Goal: Task Accomplishment & Management: Use online tool/utility

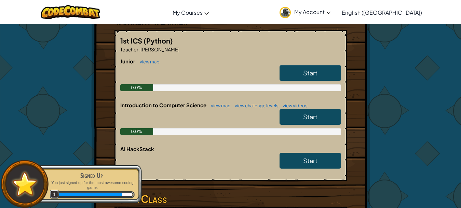
scroll to position [128, 0]
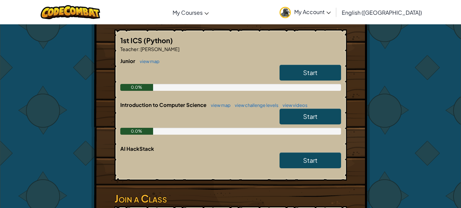
click at [304, 115] on span "Start" at bounding box center [310, 116] width 14 height 8
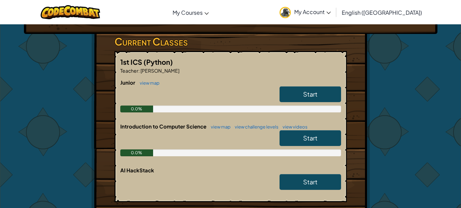
scroll to position [108, 0]
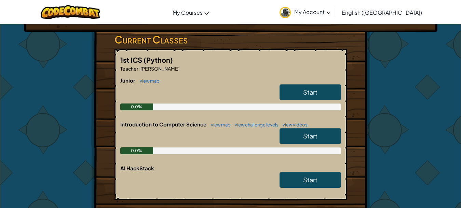
click at [294, 89] on link "Start" at bounding box center [311, 92] width 62 height 16
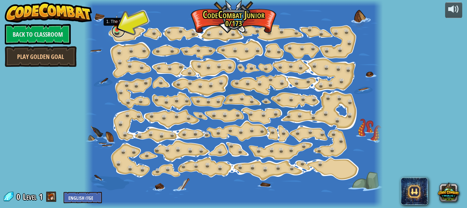
click at [117, 31] on link at bounding box center [119, 31] width 14 height 14
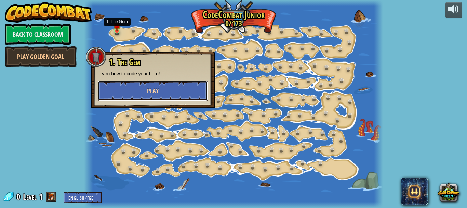
click at [135, 92] on button "Play" at bounding box center [153, 90] width 110 height 21
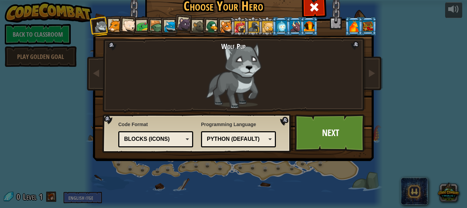
click at [193, 22] on div at bounding box center [199, 27] width 13 height 13
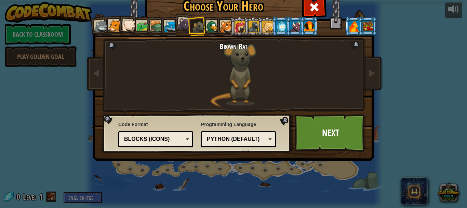
drag, startPoint x: 295, startPoint y: 29, endPoint x: 291, endPoint y: 30, distance: 3.6
click at [291, 30] on div at bounding box center [295, 26] width 11 height 11
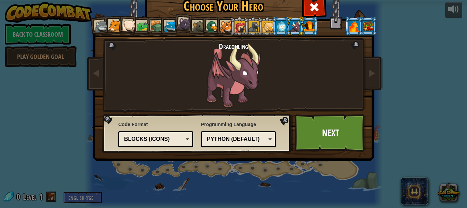
click at [305, 28] on div at bounding box center [309, 26] width 11 height 11
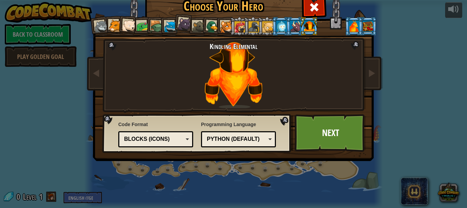
click at [349, 27] on div at bounding box center [354, 26] width 11 height 11
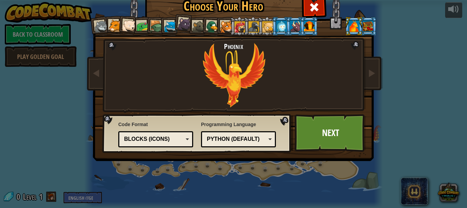
click at [262, 27] on div at bounding box center [267, 26] width 11 height 11
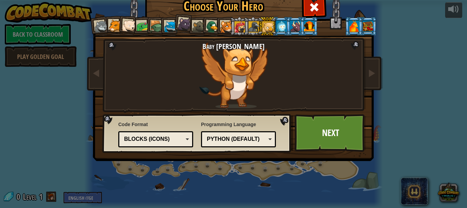
click at [251, 27] on div at bounding box center [254, 26] width 11 height 11
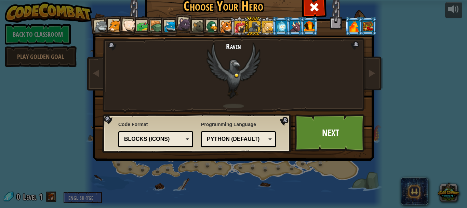
click at [235, 27] on div at bounding box center [240, 26] width 11 height 11
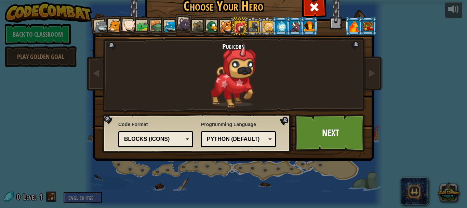
click at [104, 24] on div at bounding box center [101, 27] width 14 height 14
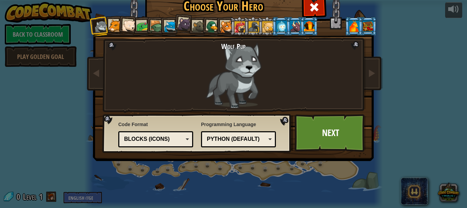
click at [109, 25] on div at bounding box center [115, 25] width 13 height 13
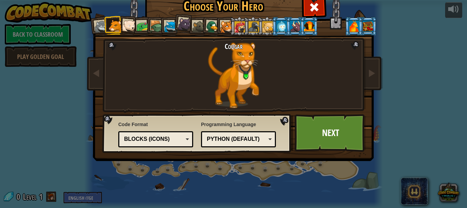
drag, startPoint x: 350, startPoint y: 26, endPoint x: 358, endPoint y: 27, distance: 8.6
click at [358, 27] on li at bounding box center [354, 26] width 18 height 19
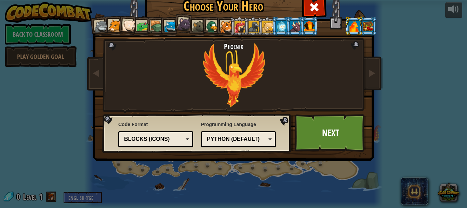
click at [368, 28] on div at bounding box center [368, 26] width 11 height 11
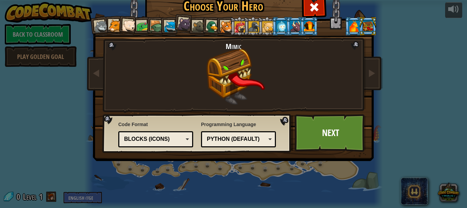
click at [349, 23] on div at bounding box center [354, 26] width 11 height 11
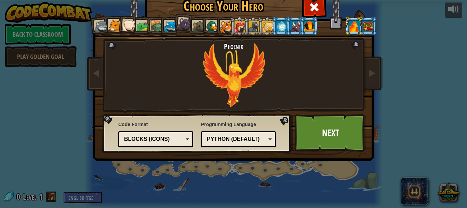
click at [231, 139] on div "Python (Default)" at bounding box center [236, 139] width 59 height 8
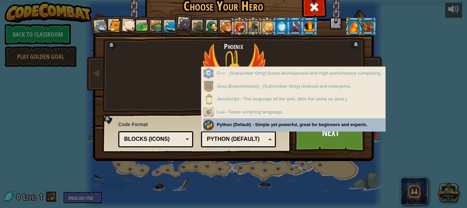
click at [231, 139] on div "Python (Default)" at bounding box center [236, 139] width 59 height 8
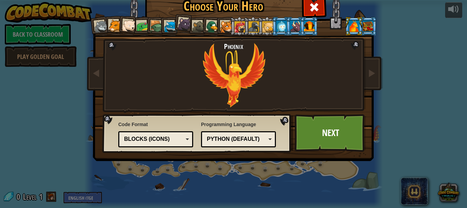
click at [160, 128] on div "Code Format Text code Blocks and code Blocks Blocks (Icons) Blocks (Icons) Bloc…" at bounding box center [155, 134] width 75 height 30
click at [160, 136] on div "Blocks (Icons)" at bounding box center [153, 139] width 59 height 8
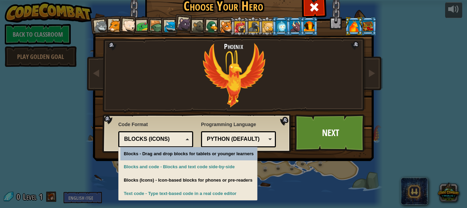
click at [160, 136] on div "Blocks (Icons)" at bounding box center [153, 139] width 59 height 8
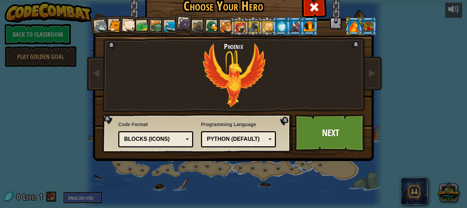
click at [235, 29] on div at bounding box center [240, 26] width 11 height 11
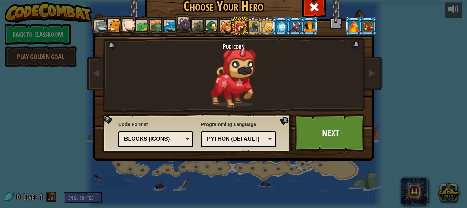
click at [251, 28] on div at bounding box center [254, 26] width 11 height 11
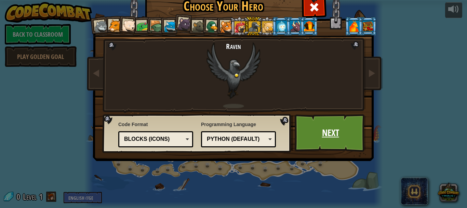
click at [330, 136] on link "Next" at bounding box center [330, 133] width 71 height 38
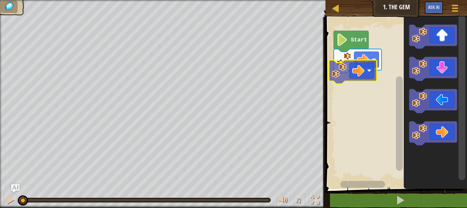
click at [363, 89] on div "Start" at bounding box center [396, 101] width 144 height 175
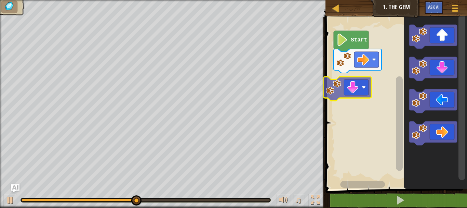
click at [345, 86] on div "Start" at bounding box center [396, 101] width 144 height 175
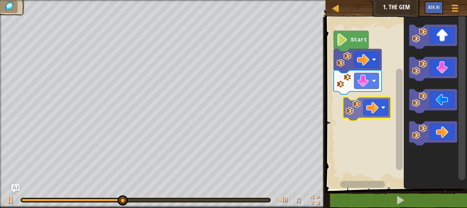
click at [374, 111] on div "Start" at bounding box center [396, 101] width 144 height 175
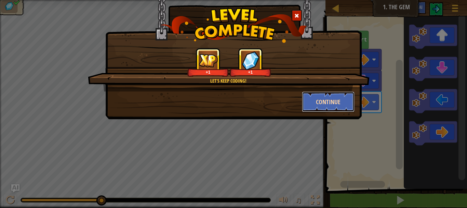
click at [316, 102] on button "Continue" at bounding box center [328, 101] width 53 height 21
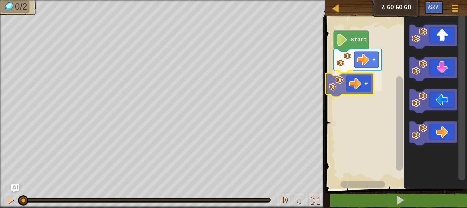
click at [355, 80] on div "Start" at bounding box center [396, 101] width 144 height 175
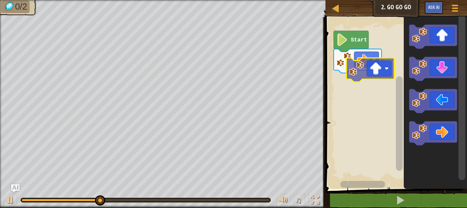
click at [365, 81] on div "Start" at bounding box center [396, 101] width 144 height 175
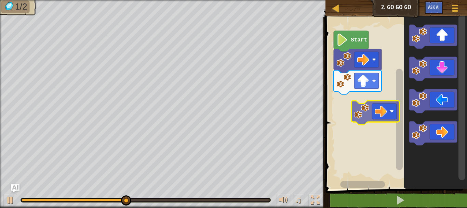
click at [357, 107] on div "Start" at bounding box center [396, 101] width 144 height 175
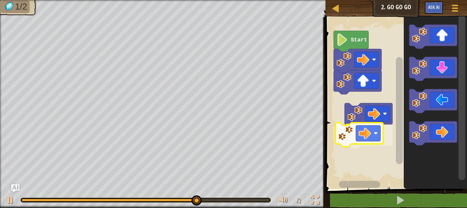
click at [371, 135] on div "Start" at bounding box center [396, 101] width 144 height 175
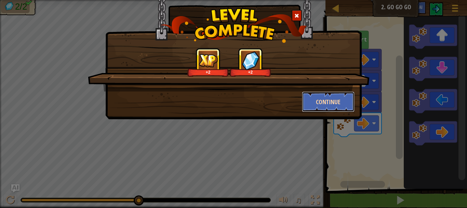
click at [344, 99] on button "Continue" at bounding box center [328, 101] width 53 height 21
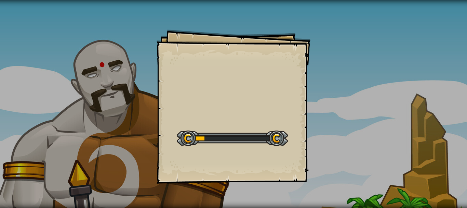
click at [244, 122] on div "Goals Start Level Error loading from server. Try refreshing the page. You'll ne…" at bounding box center [234, 106] width 154 height 154
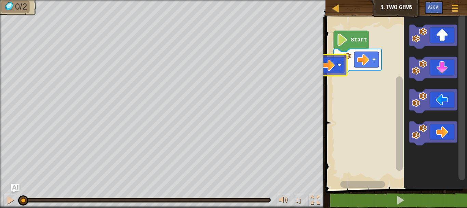
click at [325, 66] on div "Start" at bounding box center [396, 101] width 144 height 175
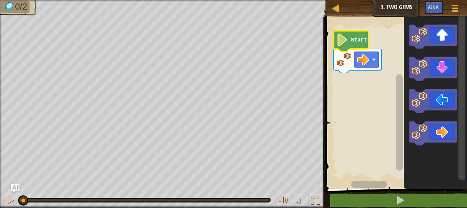
click at [345, 40] on image "Blockly Workspace" at bounding box center [343, 40] width 12 height 12
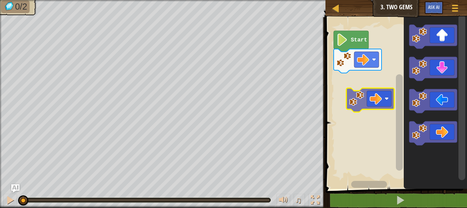
click at [366, 94] on div "Start" at bounding box center [396, 101] width 144 height 175
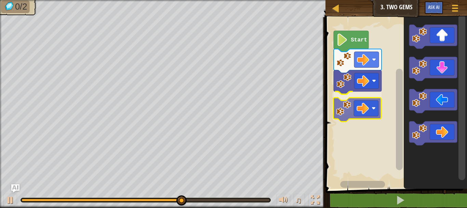
click at [362, 106] on div "Start" at bounding box center [396, 101] width 144 height 175
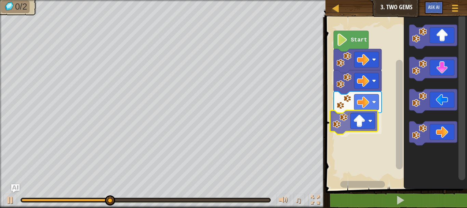
click at [366, 124] on div "Start" at bounding box center [396, 101] width 144 height 175
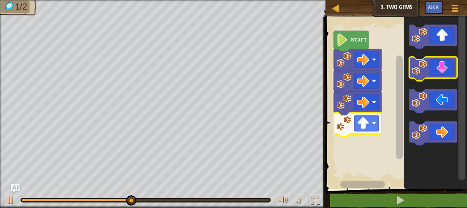
click at [441, 77] on icon "Blockly Workspace" at bounding box center [433, 69] width 48 height 24
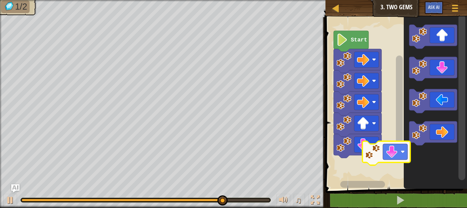
click at [369, 182] on div "Start" at bounding box center [396, 101] width 144 height 175
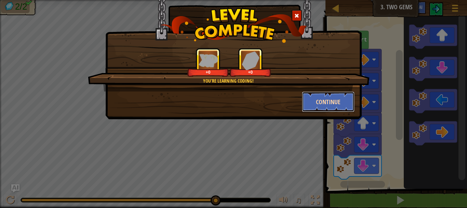
click at [319, 104] on button "Continue" at bounding box center [328, 101] width 53 height 21
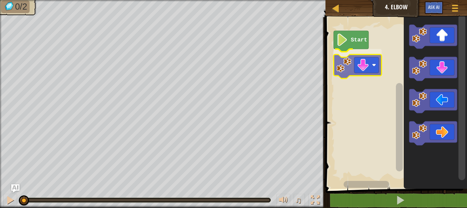
click at [364, 64] on div "Start" at bounding box center [396, 101] width 144 height 175
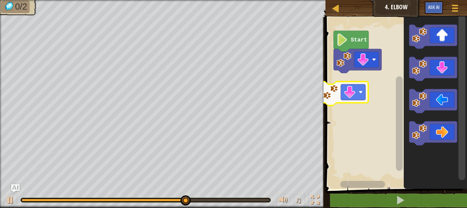
click at [341, 97] on div "Start" at bounding box center [396, 101] width 144 height 175
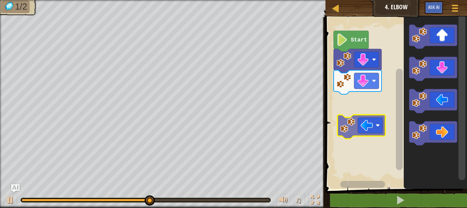
click at [356, 119] on div "Start" at bounding box center [396, 101] width 144 height 175
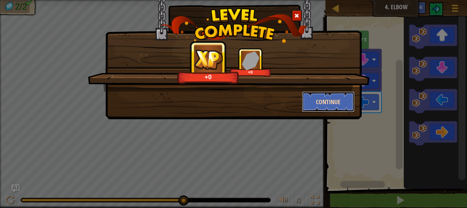
click at [332, 103] on button "Continue" at bounding box center [328, 101] width 53 height 21
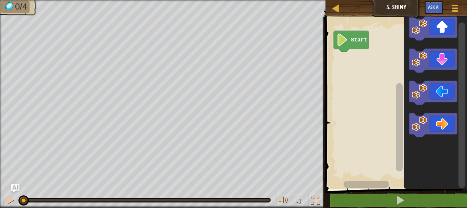
click at [397, 95] on div "Start" at bounding box center [396, 101] width 144 height 175
click at [336, 61] on div "Start" at bounding box center [396, 101] width 144 height 175
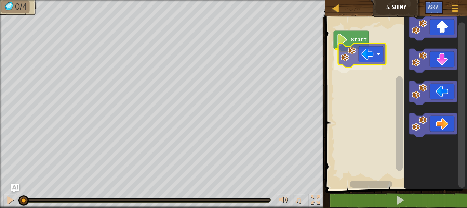
click at [362, 50] on div "Start" at bounding box center [396, 101] width 144 height 175
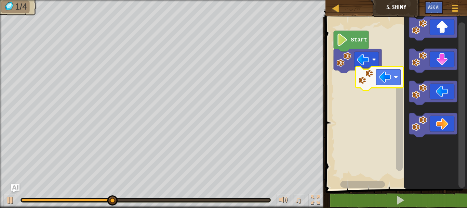
click at [377, 88] on div "Start" at bounding box center [396, 101] width 144 height 175
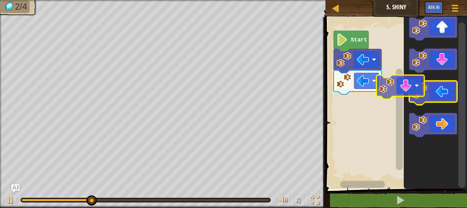
click at [376, 105] on div "Start" at bounding box center [396, 101] width 144 height 175
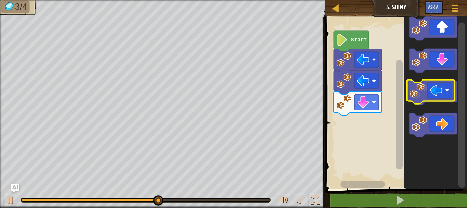
click at [441, 93] on icon "Blockly Workspace" at bounding box center [433, 93] width 48 height 24
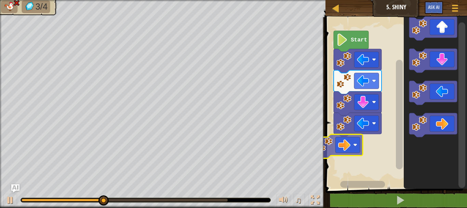
click at [361, 134] on div "Start" at bounding box center [396, 101] width 144 height 175
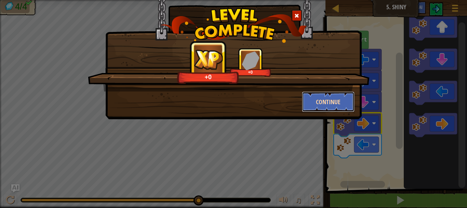
click at [338, 99] on button "Continue" at bounding box center [328, 101] width 53 height 21
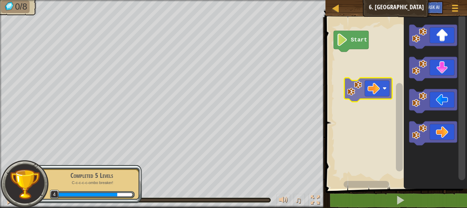
click at [365, 79] on div "Start" at bounding box center [396, 101] width 144 height 175
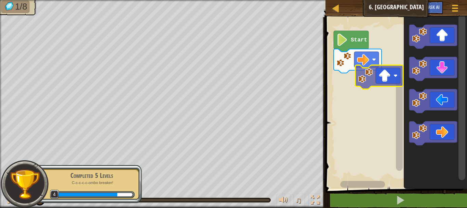
click at [378, 71] on div "Start" at bounding box center [396, 101] width 144 height 175
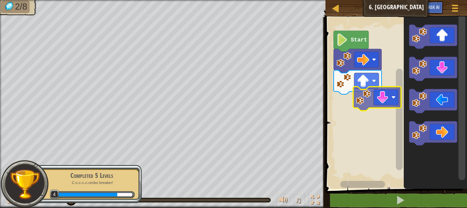
click at [376, 104] on div "Start" at bounding box center [396, 101] width 144 height 175
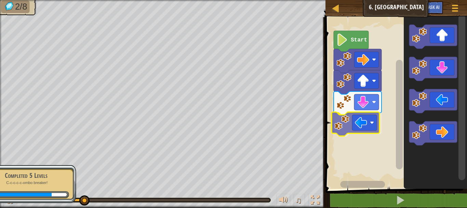
click at [360, 132] on div "Start" at bounding box center [396, 101] width 144 height 175
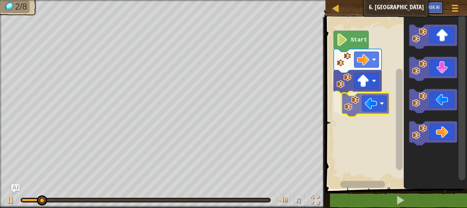
click at [377, 99] on div "Start" at bounding box center [396, 101] width 144 height 175
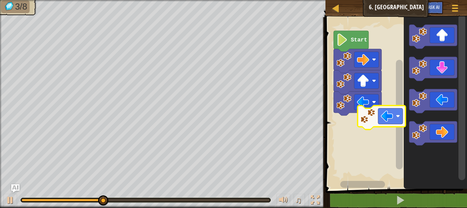
click at [391, 117] on div "Start" at bounding box center [396, 101] width 144 height 175
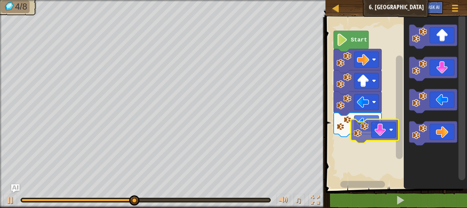
click at [377, 143] on div "Start" at bounding box center [396, 101] width 144 height 175
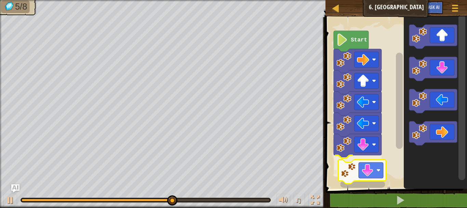
click at [372, 163] on div "Start" at bounding box center [396, 101] width 144 height 175
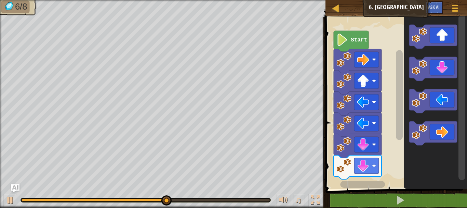
click at [394, 192] on div "1 ההההההההההההההההההההההההההההההההההההההההההההההההההההההההההההההההההההההההההההה…" at bounding box center [396, 127] width 144 height 213
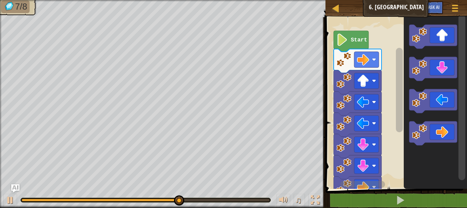
click at [368, 197] on div "1 ההההההההההההההההההההההההההההההההההההההההההההההההההההההההההההההההההההההההההההה…" at bounding box center [396, 127] width 144 height 213
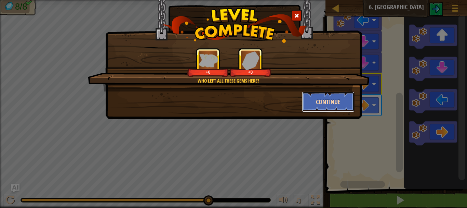
click at [324, 100] on button "Continue" at bounding box center [328, 101] width 53 height 21
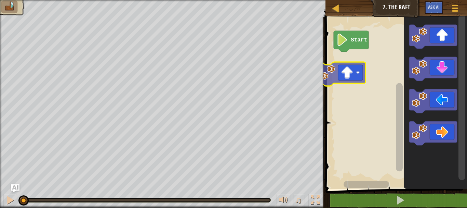
click at [346, 71] on div "Start" at bounding box center [396, 101] width 144 height 175
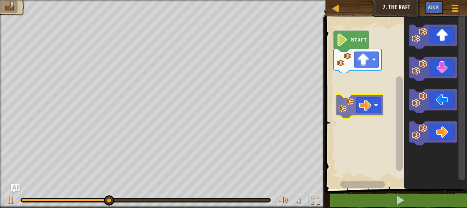
click at [363, 93] on div "Start" at bounding box center [396, 101] width 144 height 175
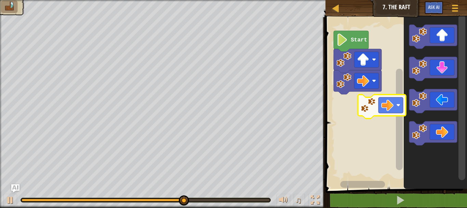
click at [387, 111] on div "Start" at bounding box center [396, 101] width 144 height 175
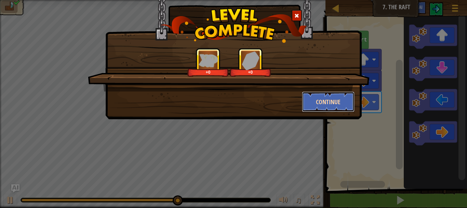
click at [324, 108] on button "Continue" at bounding box center [328, 101] width 53 height 21
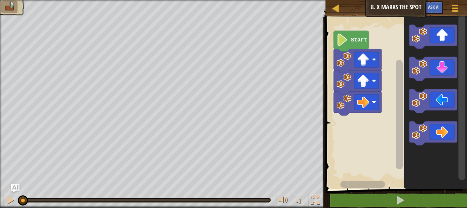
click at [348, 43] on image "Blockly Workspace" at bounding box center [343, 40] width 12 height 12
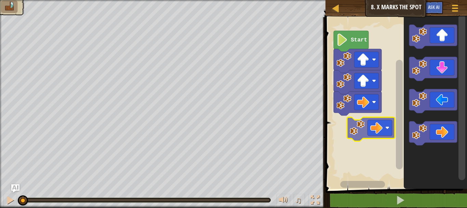
click at [376, 133] on div "Start" at bounding box center [396, 101] width 144 height 175
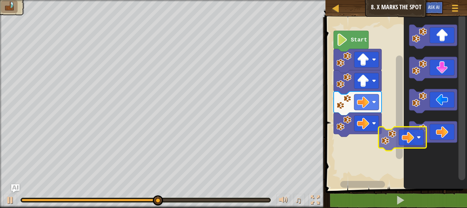
click at [364, 137] on div "Start" at bounding box center [396, 101] width 144 height 175
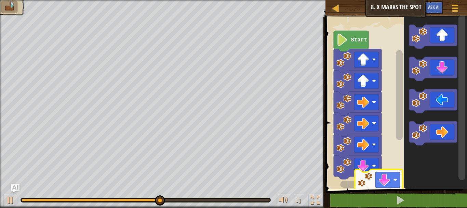
click at [377, 177] on div "Start" at bounding box center [396, 101] width 144 height 175
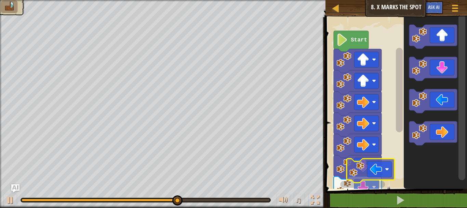
click at [378, 178] on div "Start" at bounding box center [396, 101] width 144 height 175
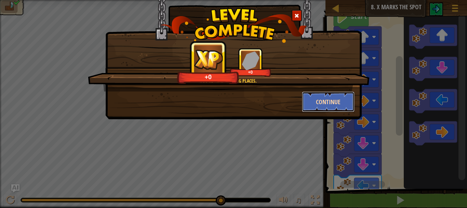
click at [334, 111] on button "Continue" at bounding box center [328, 101] width 53 height 21
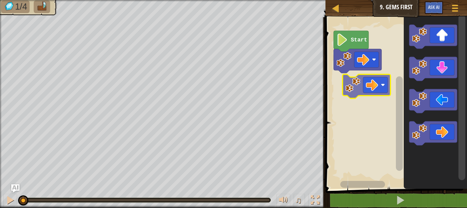
click at [372, 91] on div "Start" at bounding box center [396, 101] width 144 height 175
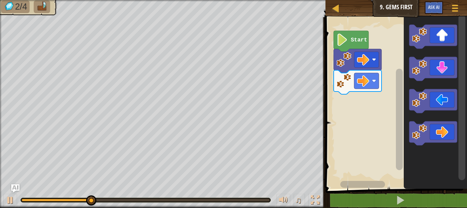
click at [355, 123] on div "Start" at bounding box center [396, 101] width 144 height 175
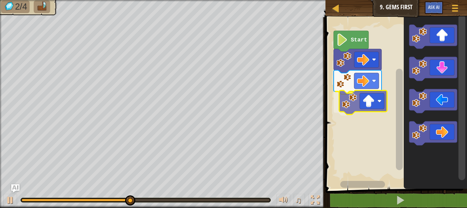
click at [371, 99] on div "Start" at bounding box center [396, 101] width 144 height 175
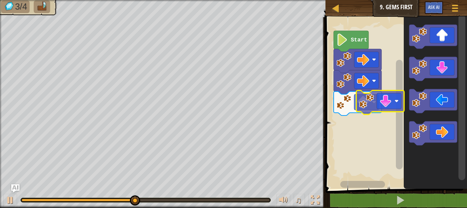
click at [349, 137] on div "Start" at bounding box center [396, 101] width 144 height 175
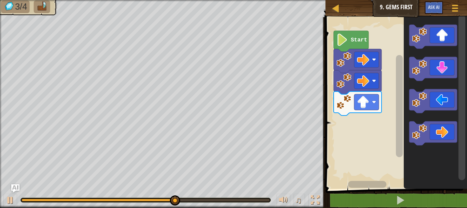
click at [354, 125] on div "Start" at bounding box center [396, 101] width 144 height 175
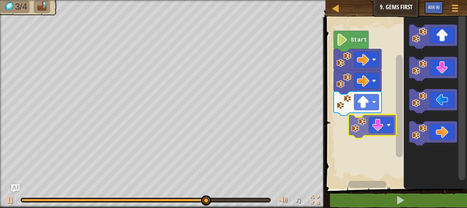
click at [361, 131] on div "Start" at bounding box center [396, 101] width 144 height 175
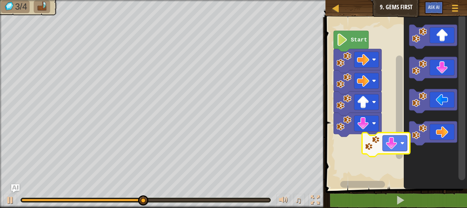
click at [379, 142] on div "Start" at bounding box center [396, 101] width 144 height 175
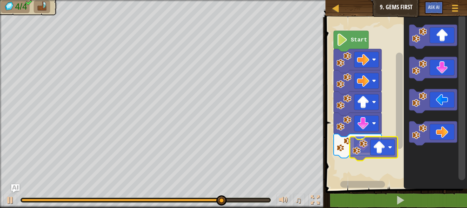
click at [382, 163] on div "Start" at bounding box center [396, 101] width 144 height 175
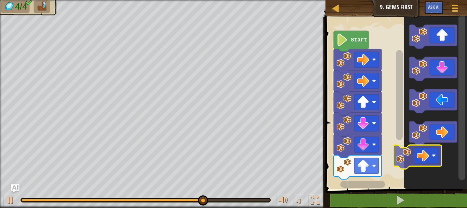
click at [361, 187] on div "Start" at bounding box center [396, 101] width 144 height 175
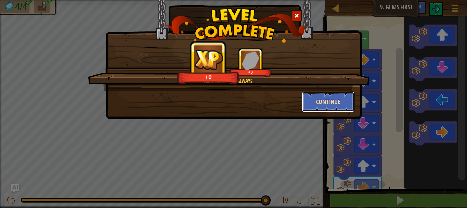
click at [322, 96] on button "Continue" at bounding box center [328, 101] width 53 height 21
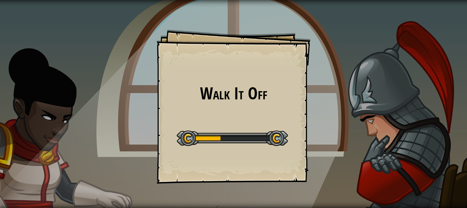
click at [322, 96] on div "Walk It Off Goals Start Level Error loading from server. Try refreshing the pag…" at bounding box center [233, 104] width 467 height 208
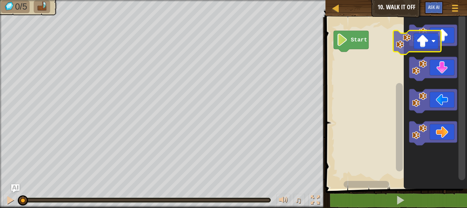
click at [368, 55] on div "Start" at bounding box center [396, 101] width 144 height 175
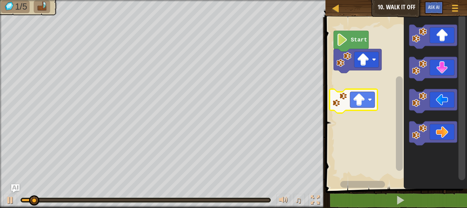
click at [346, 100] on div "Start" at bounding box center [396, 101] width 144 height 175
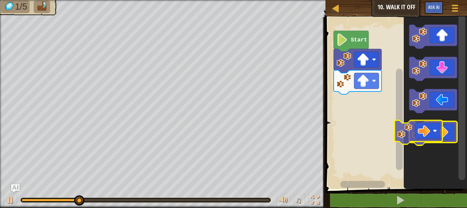
click at [439, 138] on g "Blockly Workspace" at bounding box center [433, 85] width 48 height 120
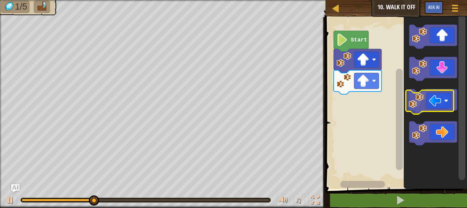
click at [435, 104] on icon "Blockly Workspace" at bounding box center [433, 101] width 48 height 24
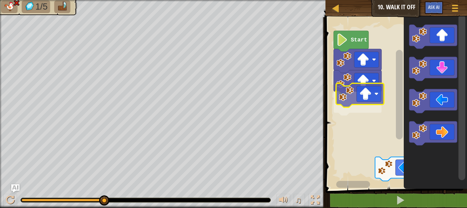
click at [370, 88] on div "Start" at bounding box center [396, 101] width 144 height 175
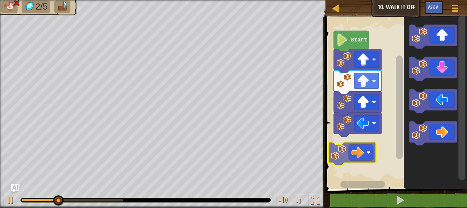
click at [361, 161] on div "Start" at bounding box center [396, 101] width 144 height 175
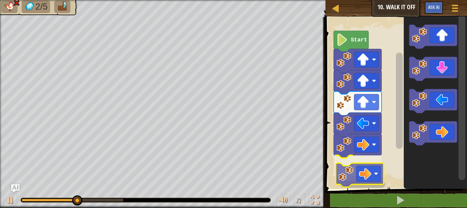
click at [366, 179] on div "Start" at bounding box center [396, 101] width 144 height 175
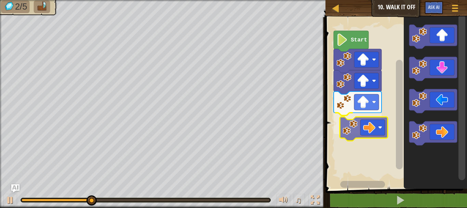
click at [366, 118] on div "Start" at bounding box center [396, 101] width 144 height 175
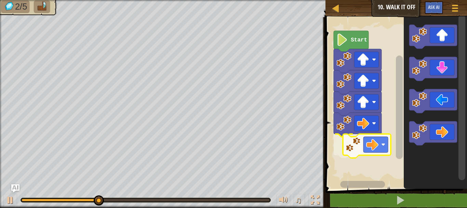
click at [372, 148] on div "Start" at bounding box center [396, 101] width 144 height 175
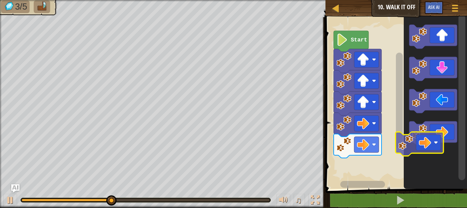
click at [388, 174] on div "Start" at bounding box center [396, 101] width 144 height 175
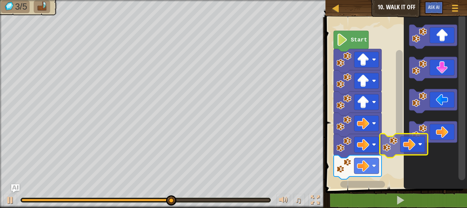
click at [390, 188] on div "1 ההההההההההההההההההההההההההההההההההההההההההההההההההההההההההההההההההההההההההההה…" at bounding box center [396, 127] width 144 height 213
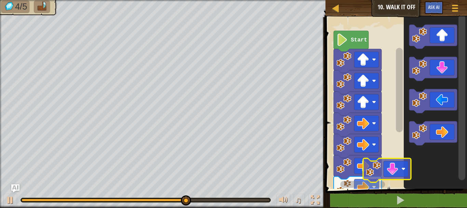
click at [399, 195] on div "1 ההההההההההההההההההההההההההההההההההההההההההההההההההההההההההההההההההההההההההההה…" at bounding box center [396, 127] width 144 height 213
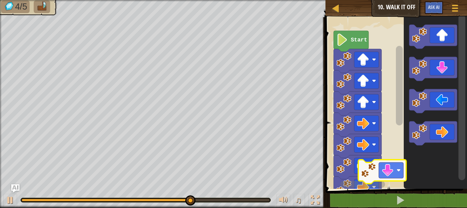
click at [391, 185] on div "Start" at bounding box center [396, 101] width 144 height 175
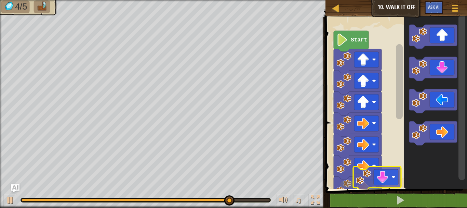
click at [384, 186] on div "Start" at bounding box center [396, 101] width 144 height 175
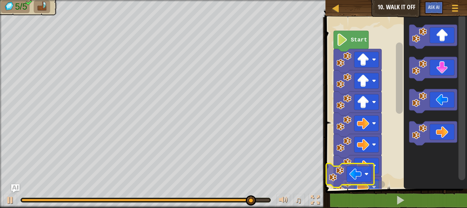
click at [370, 176] on div "Start" at bounding box center [396, 101] width 144 height 175
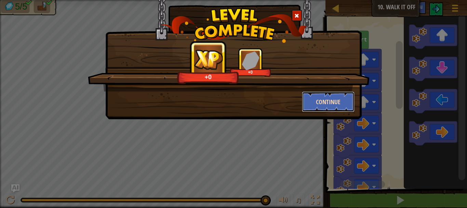
click at [320, 106] on button "Continue" at bounding box center [328, 101] width 53 height 21
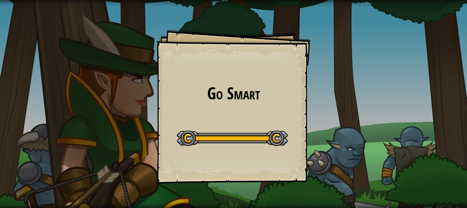
click at [320, 106] on div "Go Smart Goals Start Level Error loading from server. Try refreshing the page. …" at bounding box center [233, 104] width 467 height 208
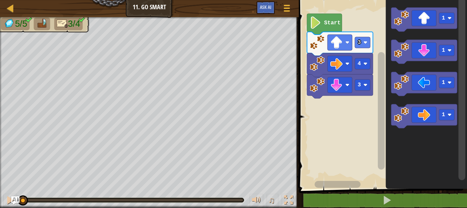
click at [325, 28] on icon "Blockly Workspace" at bounding box center [324, 24] width 35 height 21
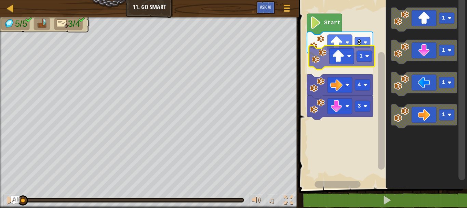
click at [337, 51] on div "3 1 3 4 Start 1 1 1 1 1" at bounding box center [382, 93] width 170 height 192
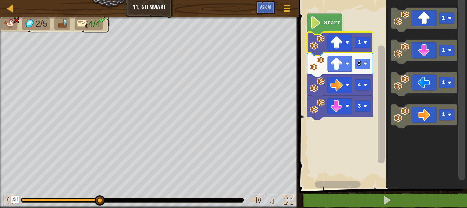
click at [362, 67] on rect "Blockly Workspace" at bounding box center [362, 63] width 15 height 11
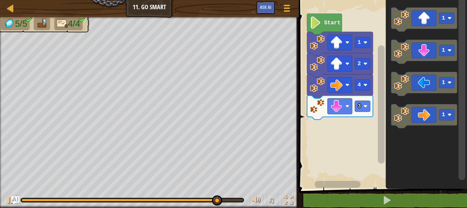
click at [341, 129] on div "Start 1 2 3 4 1 1 1 1" at bounding box center [382, 93] width 170 height 192
click at [322, 139] on div "Start 1 2 3 4 1 1 1 1" at bounding box center [382, 93] width 170 height 192
click at [371, 128] on div "Start 1 2 3 4 1 1 1 1" at bounding box center [382, 93] width 170 height 192
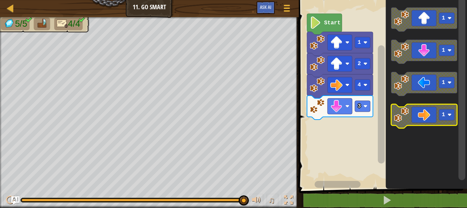
click at [390, 116] on icon "1 1 1 1" at bounding box center [426, 93] width 81 height 192
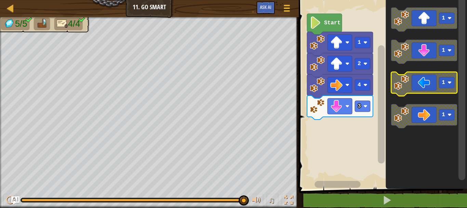
click at [430, 88] on icon "Blockly Workspace" at bounding box center [424, 84] width 66 height 24
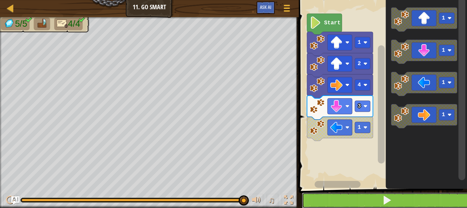
click at [322, 194] on button at bounding box center [387, 200] width 170 height 16
click at [349, 202] on button at bounding box center [387, 200] width 170 height 16
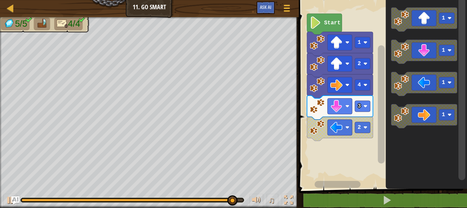
click at [356, 163] on div "Start 1 2 4 3 2 1 1 1 1" at bounding box center [382, 93] width 170 height 192
click at [356, 135] on div "Start 1 2 4 3 2 1 1 1 1" at bounding box center [382, 93] width 170 height 192
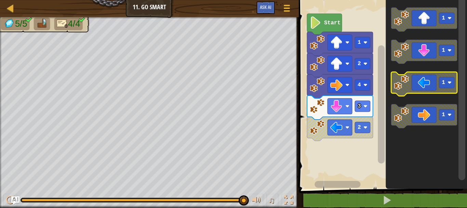
click at [415, 83] on icon "Blockly Workspace" at bounding box center [424, 84] width 66 height 24
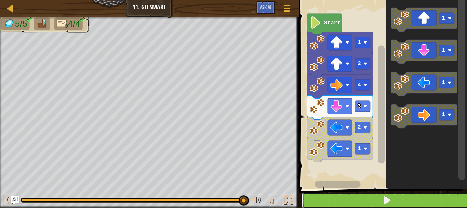
click at [336, 206] on button at bounding box center [387, 200] width 170 height 16
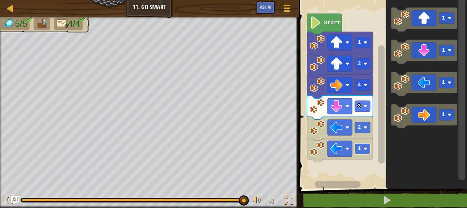
click at [363, 151] on rect "Blockly Workspace" at bounding box center [362, 148] width 15 height 11
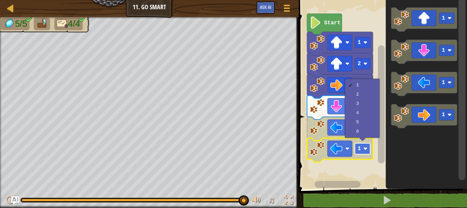
click at [367, 148] on image "Blockly Workspace" at bounding box center [366, 148] width 4 height 4
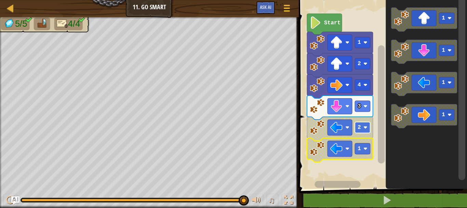
click at [362, 127] on rect "Blockly Workspace" at bounding box center [362, 127] width 15 height 11
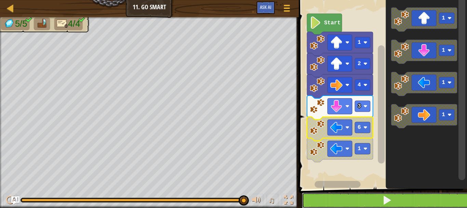
click at [351, 200] on button at bounding box center [387, 200] width 170 height 16
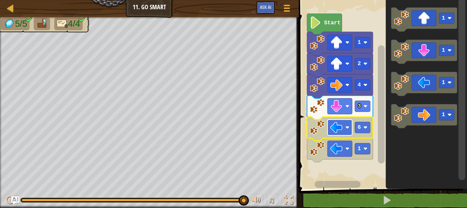
click at [342, 124] on image "Blockly Workspace" at bounding box center [336, 127] width 12 height 12
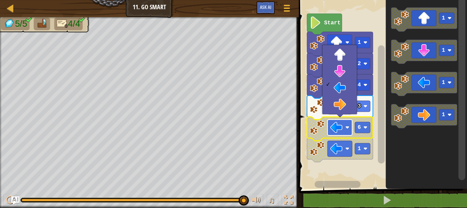
click at [352, 131] on rect "Blockly Workspace" at bounding box center [340, 127] width 25 height 16
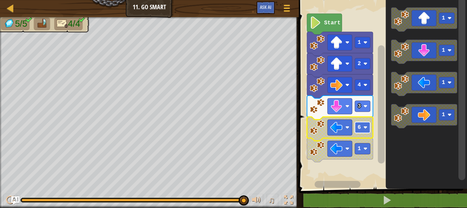
click at [362, 129] on rect "Blockly Workspace" at bounding box center [362, 127] width 15 height 11
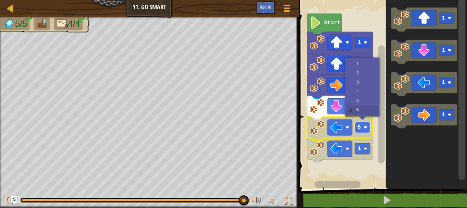
click at [362, 129] on rect "Blockly Workspace" at bounding box center [362, 127] width 15 height 11
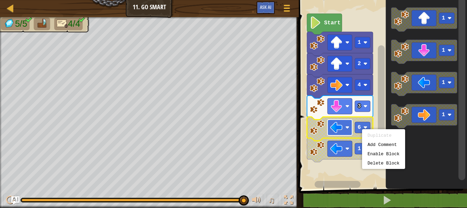
click at [348, 122] on rect "Blockly Workspace" at bounding box center [340, 127] width 25 height 16
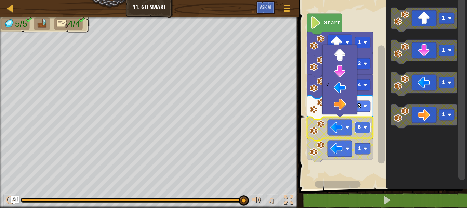
click at [364, 132] on rect "Blockly Workspace" at bounding box center [362, 127] width 15 height 11
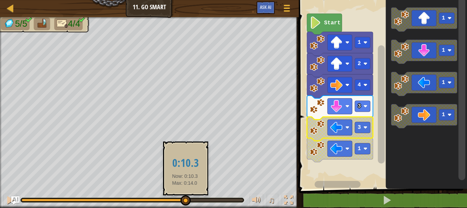
drag, startPoint x: 242, startPoint y: 200, endPoint x: 183, endPoint y: 205, distance: 58.6
click at [183, 205] on div at bounding box center [186, 200] width 10 height 10
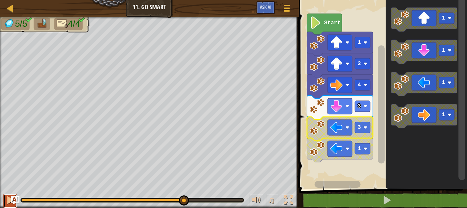
click at [7, 201] on div at bounding box center [10, 199] width 9 height 9
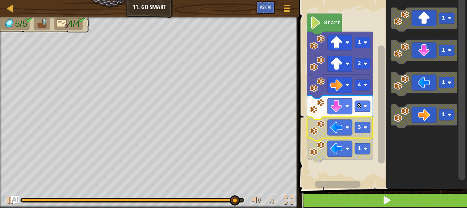
click at [362, 197] on button at bounding box center [387, 200] width 170 height 16
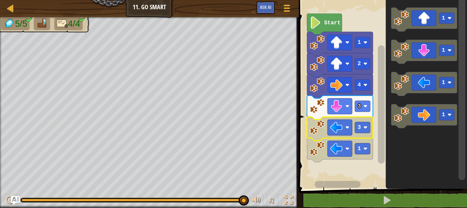
click at [18, 196] on img "Ask AI" at bounding box center [15, 200] width 9 height 9
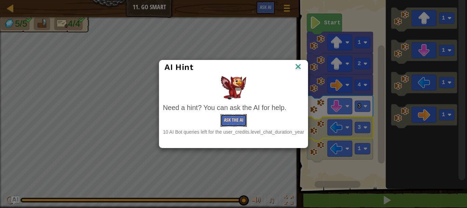
click at [230, 121] on button "Ask the AI" at bounding box center [234, 120] width 26 height 13
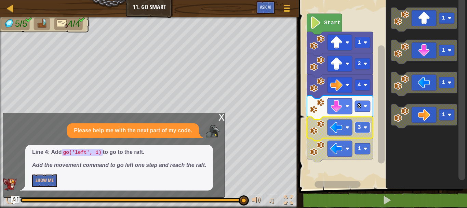
click at [363, 129] on rect "Blockly Workspace" at bounding box center [362, 127] width 15 height 11
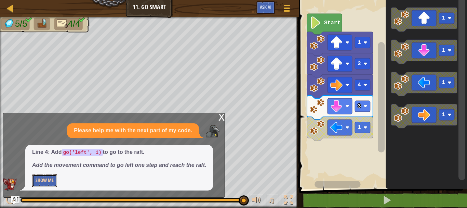
click at [47, 178] on button "Show Me" at bounding box center [44, 180] width 25 height 13
click at [39, 178] on button "Hide" at bounding box center [40, 180] width 16 height 13
click at [222, 116] on div "x" at bounding box center [222, 116] width 6 height 7
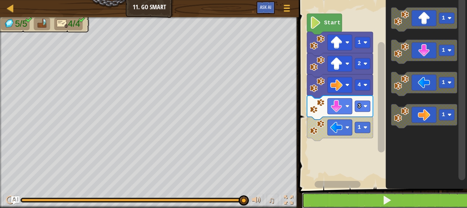
click at [312, 193] on button at bounding box center [387, 200] width 170 height 16
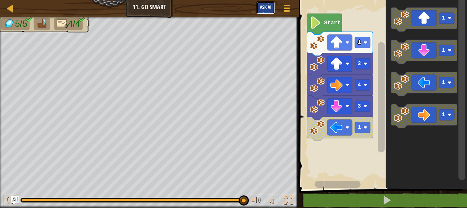
click at [269, 8] on span "Ask AI" at bounding box center [266, 7] width 12 height 6
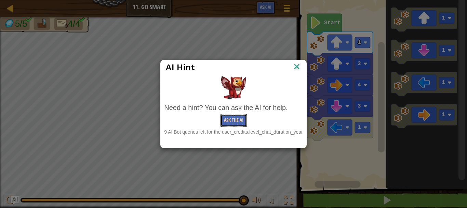
click at [232, 121] on button "Ask the AI" at bounding box center [234, 120] width 26 height 13
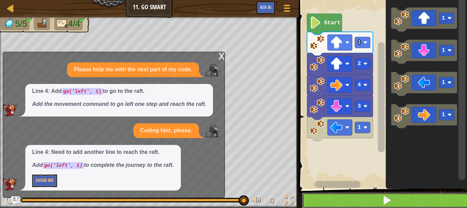
click at [355, 195] on button at bounding box center [387, 200] width 170 height 16
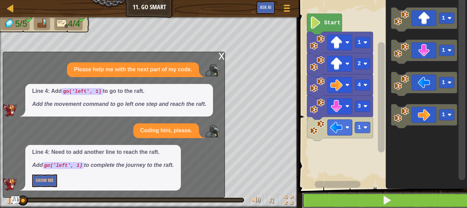
click at [363, 196] on button at bounding box center [387, 200] width 170 height 16
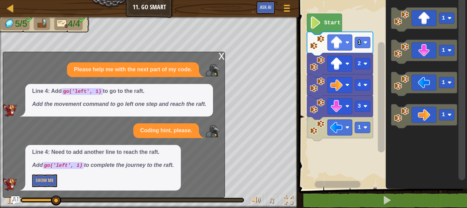
click at [220, 55] on div "x" at bounding box center [222, 55] width 6 height 7
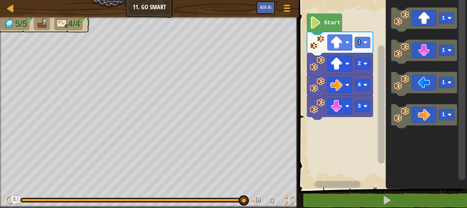
click at [347, 137] on div "Start 1 2 4 3 1 1 1 1" at bounding box center [382, 93] width 170 height 192
click at [375, 116] on div "Start 1 2 4 3 1 1 1 1" at bounding box center [382, 93] width 170 height 192
click at [393, 112] on g "1 1 1 1" at bounding box center [424, 68] width 66 height 120
click at [377, 118] on div "Start 1 2 4 3 1 1 1 1" at bounding box center [382, 93] width 170 height 192
click at [424, 76] on icon "Blockly Workspace" at bounding box center [424, 84] width 66 height 24
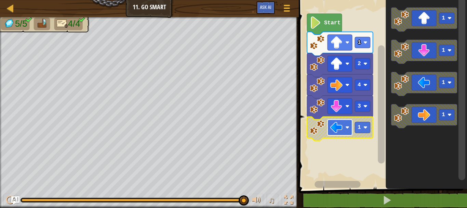
click at [338, 135] on rect "Blockly Workspace" at bounding box center [340, 127] width 25 height 16
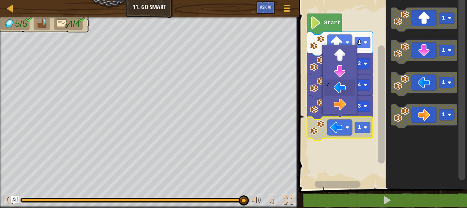
click at [313, 126] on image "Blockly Workspace" at bounding box center [317, 127] width 15 height 15
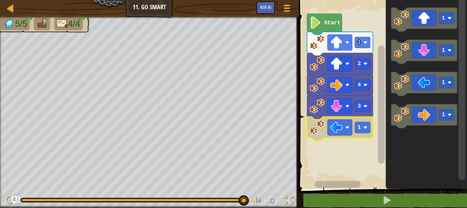
click at [313, 131] on image "Blockly Workspace" at bounding box center [317, 127] width 15 height 15
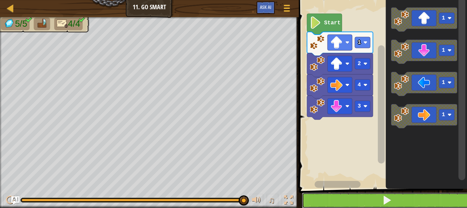
click at [363, 196] on button at bounding box center [387, 200] width 170 height 16
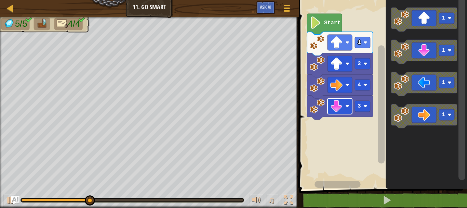
click at [342, 109] on image "Blockly Workspace" at bounding box center [336, 106] width 12 height 12
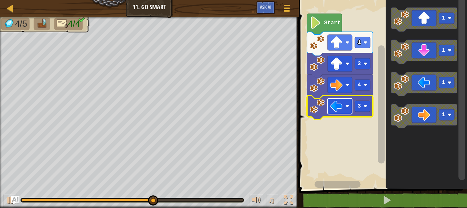
click at [345, 107] on image "Blockly Workspace" at bounding box center [347, 106] width 4 height 4
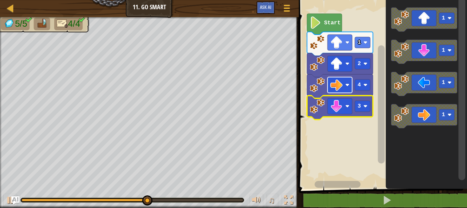
click at [341, 90] on image "Blockly Workspace" at bounding box center [336, 85] width 12 height 12
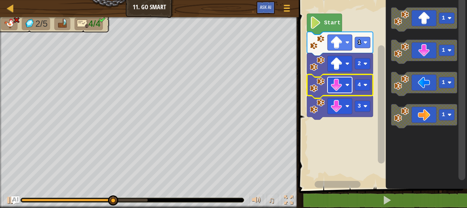
click at [339, 78] on rect "Blockly Workspace" at bounding box center [340, 85] width 25 height 16
click at [335, 86] on image "Blockly Workspace" at bounding box center [336, 85] width 12 height 12
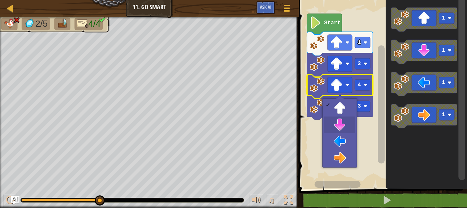
drag, startPoint x: 332, startPoint y: 117, endPoint x: 331, endPoint y: 120, distance: 3.5
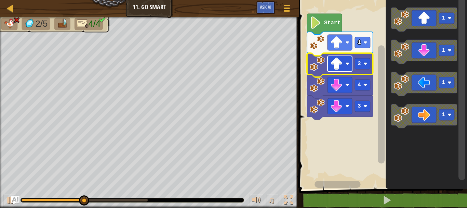
click at [347, 68] on rect "Blockly Workspace" at bounding box center [340, 64] width 25 height 16
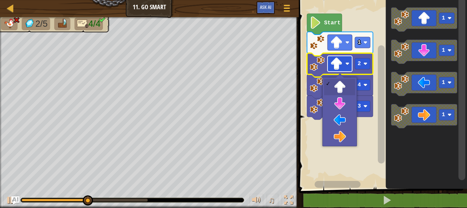
click at [347, 68] on rect "Blockly Workspace" at bounding box center [340, 64] width 25 height 16
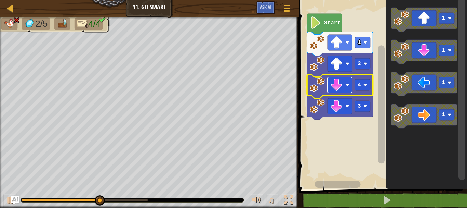
click at [335, 86] on image "Blockly Workspace" at bounding box center [336, 85] width 12 height 12
click at [337, 83] on image "Blockly Workspace" at bounding box center [336, 85] width 12 height 12
click at [341, 79] on image "Blockly Workspace" at bounding box center [336, 85] width 12 height 12
click at [343, 91] on rect "Blockly Workspace" at bounding box center [340, 85] width 25 height 16
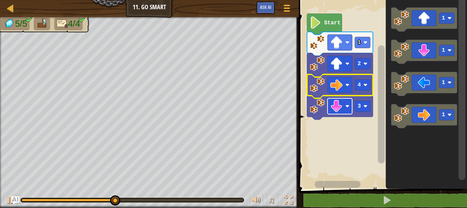
click at [340, 110] on image "Blockly Workspace" at bounding box center [336, 106] width 12 height 12
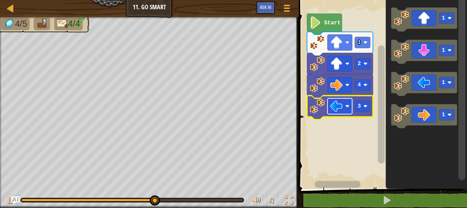
click at [340, 106] on image "Blockly Workspace" at bounding box center [336, 106] width 12 height 12
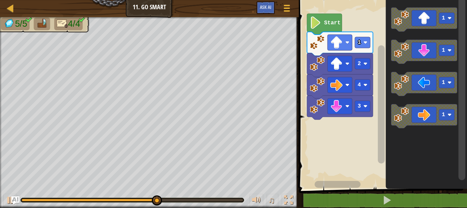
click at [383, 142] on div "Start 1 2 4 3 1 1 1 1" at bounding box center [382, 93] width 170 height 192
click at [361, 144] on div "Start 1 2 4 3 1 1 1 1" at bounding box center [382, 93] width 170 height 192
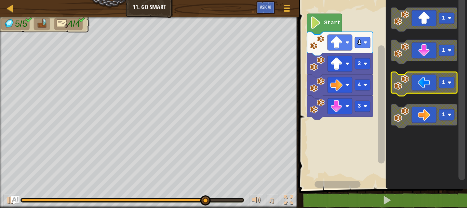
click at [394, 92] on g "1 1 1 1" at bounding box center [424, 68] width 66 height 120
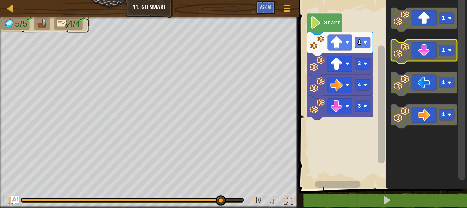
click at [415, 53] on icon "Blockly Workspace" at bounding box center [424, 52] width 66 height 24
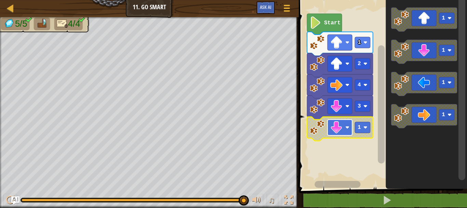
click at [345, 133] on rect "Blockly Workspace" at bounding box center [340, 127] width 25 height 16
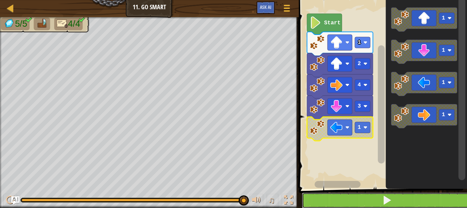
click at [342, 197] on button at bounding box center [387, 200] width 170 height 16
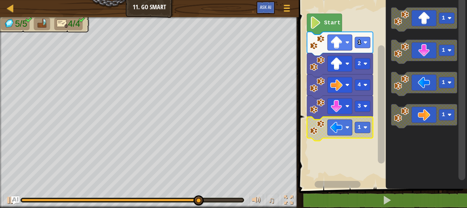
click at [372, 121] on icon "Blockly Workspace" at bounding box center [340, 129] width 66 height 24
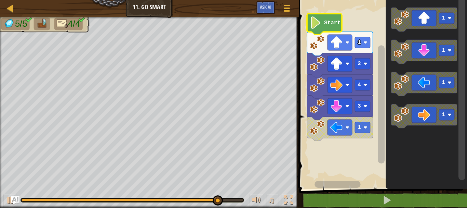
click at [320, 23] on image "Blockly Workspace" at bounding box center [316, 22] width 12 height 12
click at [285, 8] on span at bounding box center [287, 8] width 6 height 1
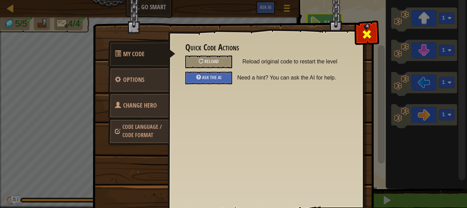
click at [364, 29] on span at bounding box center [367, 34] width 11 height 11
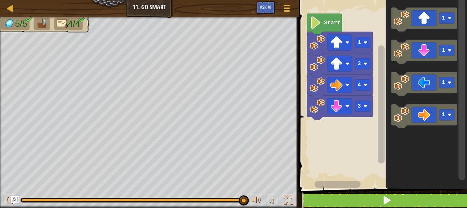
click at [374, 197] on button at bounding box center [387, 200] width 170 height 16
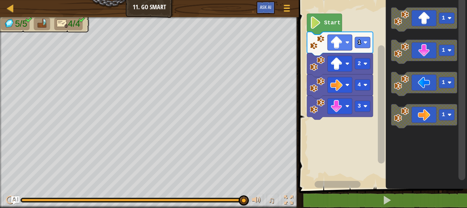
click at [355, 118] on div "3 4 2 1 Start 1 1 1 1" at bounding box center [382, 93] width 170 height 192
click at [348, 107] on div "3 4 2 1 Start 1 1 1 1" at bounding box center [382, 93] width 170 height 192
click at [425, 79] on icon "Blockly Workspace" at bounding box center [424, 84] width 66 height 24
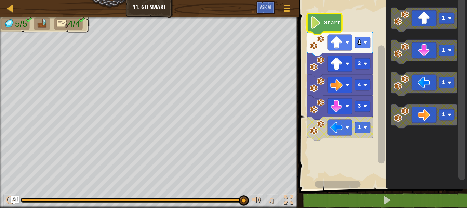
click at [331, 25] on text "Start" at bounding box center [332, 23] width 16 height 6
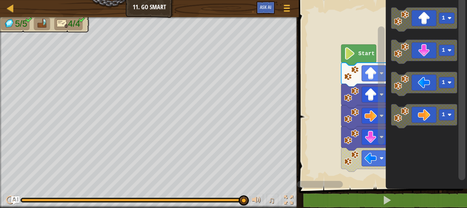
click at [459, 73] on div "3 1 4 2 1 Start 1 1 1 1" at bounding box center [382, 93] width 170 height 192
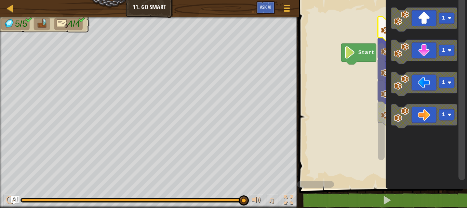
click at [326, 44] on rect "Blockly Workspace" at bounding box center [382, 93] width 170 height 192
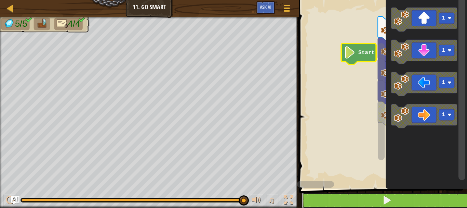
click at [342, 200] on button at bounding box center [387, 200] width 170 height 16
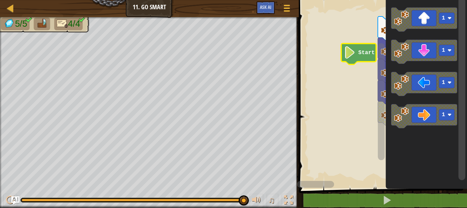
click at [362, 99] on rect "Blockly Workspace" at bounding box center [382, 93] width 170 height 192
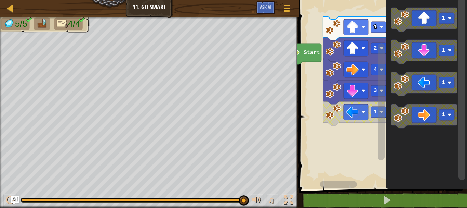
click at [357, 186] on rect "Blockly Workspace" at bounding box center [338, 184] width 37 height 7
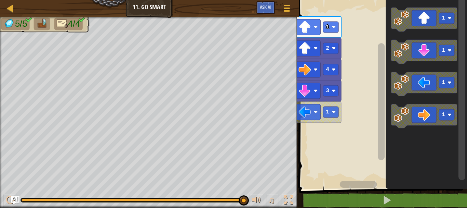
click at [365, 186] on rect "Blockly Workspace" at bounding box center [358, 184] width 37 height 7
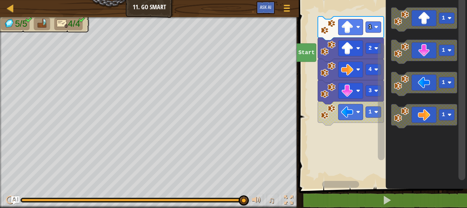
click at [341, 186] on rect "Blockly Workspace" at bounding box center [340, 184] width 37 height 7
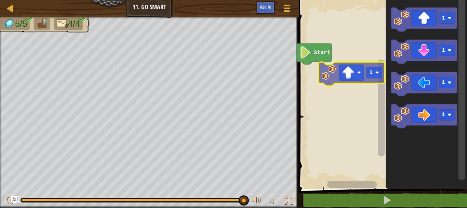
click at [337, 82] on div "Start 1 1 1 1 1" at bounding box center [382, 93] width 170 height 192
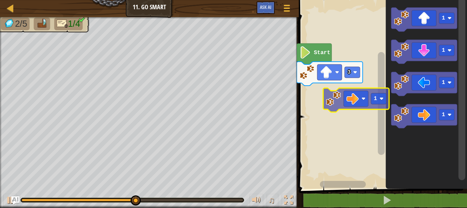
click at [340, 100] on div "Start 3 1 1 1 1 1" at bounding box center [382, 93] width 170 height 192
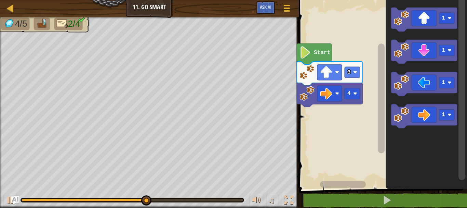
click at [346, 129] on div "Start 3 4 1 1 1 1" at bounding box center [382, 93] width 170 height 192
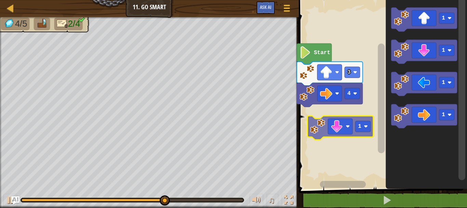
click at [340, 132] on div "Start 3 4 1 1 1 1 1" at bounding box center [382, 93] width 170 height 192
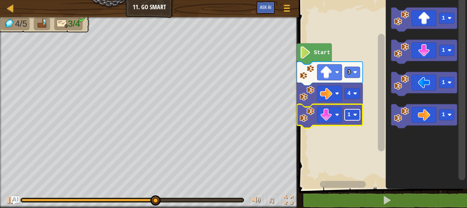
click at [354, 119] on rect "Blockly Workspace" at bounding box center [352, 114] width 15 height 11
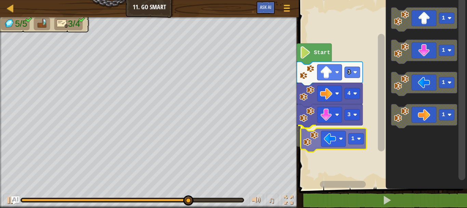
click at [341, 136] on div "Start 3 4 3 1 1 1 1 1 1" at bounding box center [382, 93] width 170 height 192
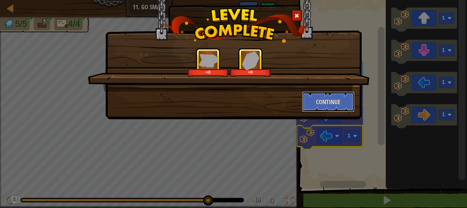
click at [323, 95] on button "Continue" at bounding box center [328, 101] width 53 height 21
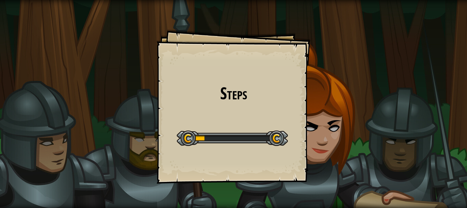
click at [279, 117] on div "Steps Goals Start Level Error loading from server. Try refreshing the page. You…" at bounding box center [234, 106] width 154 height 154
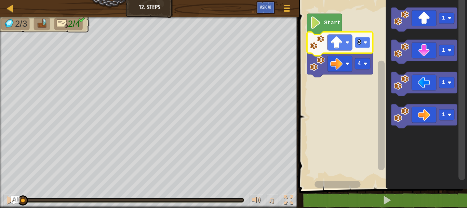
click at [359, 48] on rect "Blockly Workspace" at bounding box center [362, 42] width 15 height 11
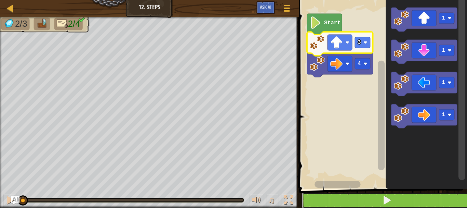
click at [331, 200] on button at bounding box center [387, 200] width 170 height 16
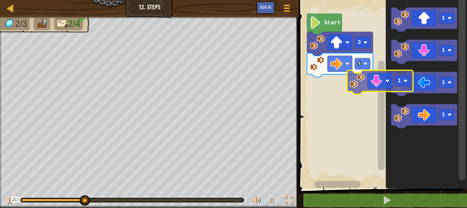
click at [335, 92] on div "Start 4 3 1 1 1 1 1" at bounding box center [382, 93] width 170 height 192
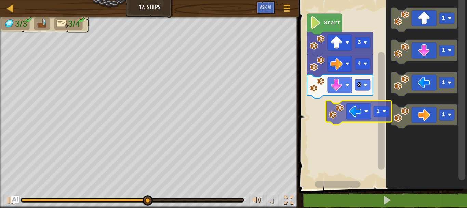
click at [355, 115] on div "Start 3 4 3 1 1 1 1 1" at bounding box center [382, 93] width 170 height 192
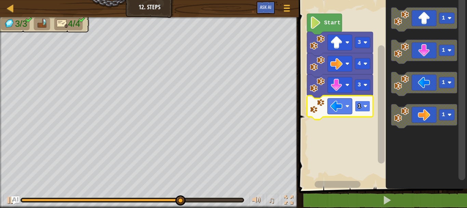
click at [363, 111] on rect "Blockly Workspace" at bounding box center [362, 106] width 15 height 11
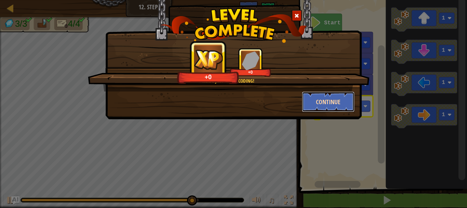
click at [329, 99] on button "Continue" at bounding box center [328, 101] width 53 height 21
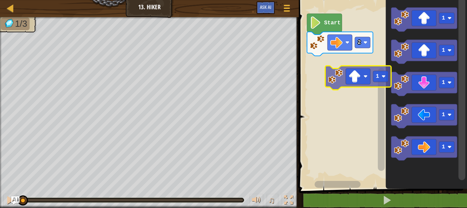
click at [345, 79] on div "2 Start 1 1 1 1 1 1" at bounding box center [382, 93] width 170 height 192
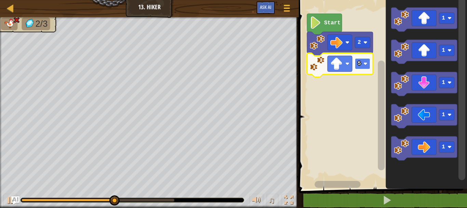
click at [362, 63] on rect "Blockly Workspace" at bounding box center [362, 63] width 15 height 11
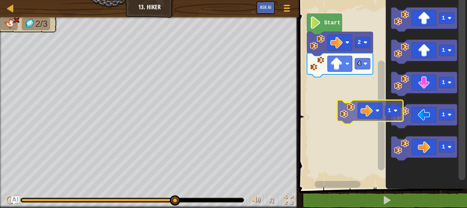
click at [346, 100] on div "Start 2 4 1 1 1 1 1 1" at bounding box center [382, 93] width 170 height 192
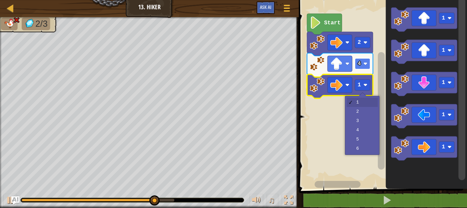
click at [365, 64] on image "Blockly Workspace" at bounding box center [366, 64] width 4 height 4
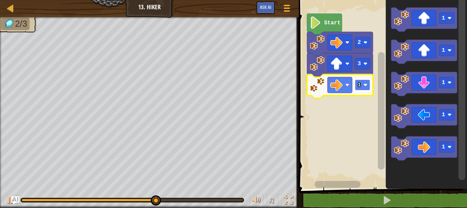
click at [359, 88] on rect "Blockly Workspace" at bounding box center [362, 84] width 15 height 11
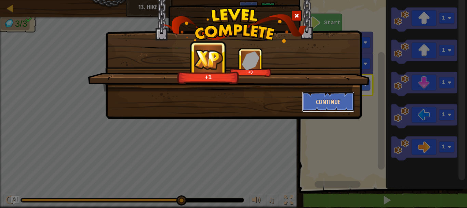
click at [310, 102] on button "Continue" at bounding box center [328, 101] width 53 height 21
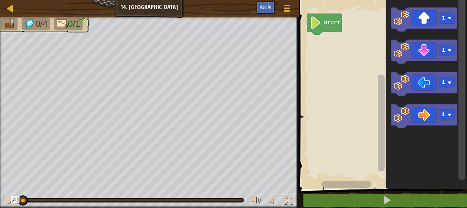
click at [310, 102] on rect "Blockly Workspace" at bounding box center [382, 93] width 170 height 192
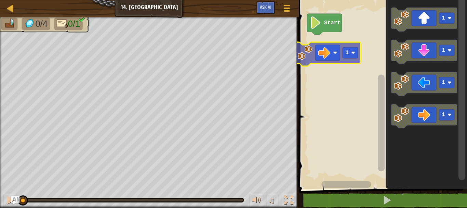
click at [341, 52] on div "Start 1 1 1 1 1" at bounding box center [382, 93] width 170 height 192
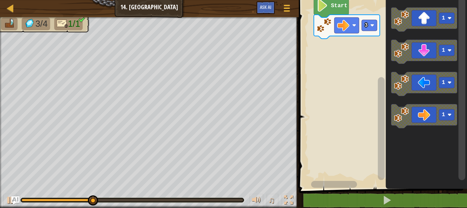
click at [363, 33] on g "Start 3" at bounding box center [382, 93] width 170 height 192
click at [368, 26] on rect "Blockly Workspace" at bounding box center [369, 25] width 15 height 11
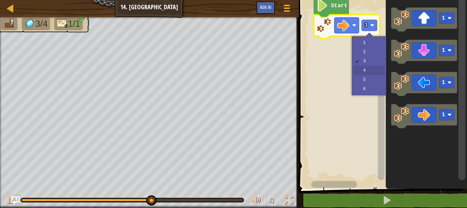
drag, startPoint x: 363, startPoint y: 63, endPoint x: 373, endPoint y: 65, distance: 9.7
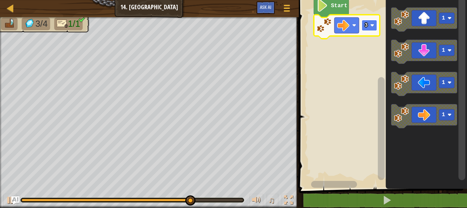
click at [369, 27] on rect "Blockly Workspace" at bounding box center [369, 25] width 15 height 11
click at [367, 24] on text "4" at bounding box center [366, 25] width 3 height 6
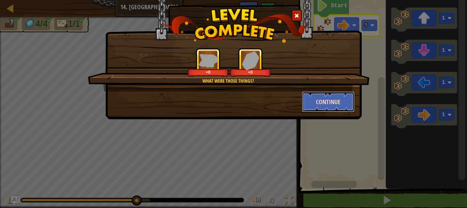
click at [319, 102] on button "Continue" at bounding box center [328, 101] width 53 height 21
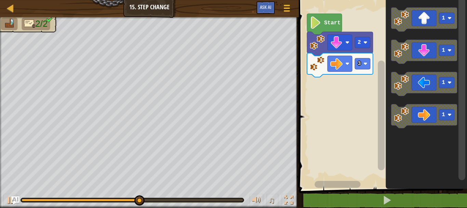
click at [359, 132] on div "Start 2 3 1 1 1 1" at bounding box center [382, 93] width 170 height 192
click at [359, 65] on text "3" at bounding box center [359, 64] width 3 height 6
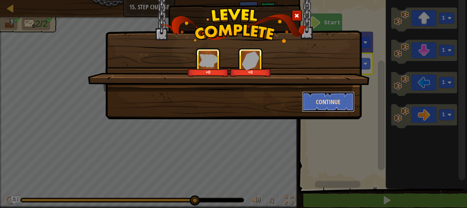
click at [326, 100] on button "Continue" at bounding box center [328, 101] width 53 height 21
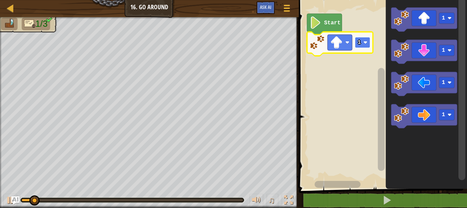
click at [363, 46] on rect "Blockly Workspace" at bounding box center [362, 42] width 15 height 11
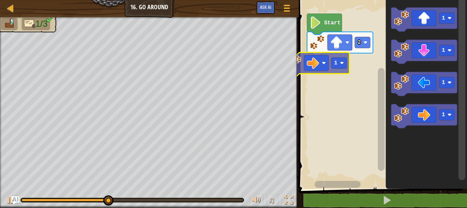
click at [331, 71] on div "Start 2 1 1 1 1 1" at bounding box center [382, 93] width 170 height 192
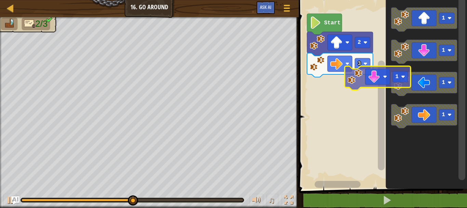
click at [369, 83] on div "Start 2 3 1 1 1 1 1" at bounding box center [382, 93] width 170 height 192
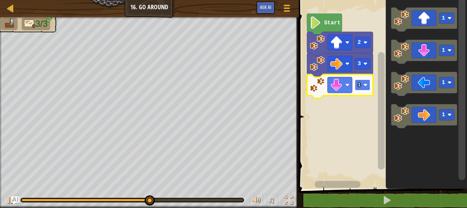
click at [359, 88] on text "1" at bounding box center [359, 85] width 3 height 6
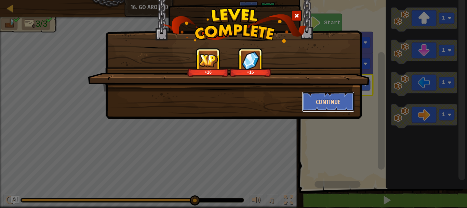
click at [333, 104] on button "Continue" at bounding box center [328, 101] width 53 height 21
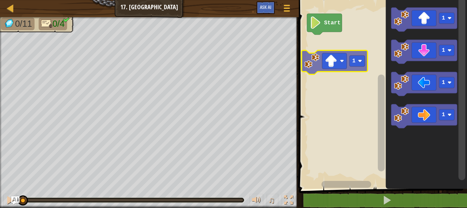
click at [305, 71] on div "Start 1 1 1 1 1" at bounding box center [382, 93] width 170 height 192
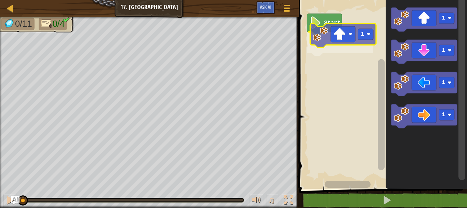
click at [325, 38] on div "Start 1 1 1 1 1 1" at bounding box center [382, 93] width 170 height 192
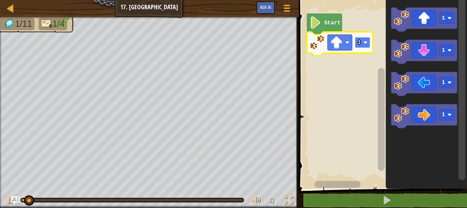
click at [363, 42] on rect "Blockly Workspace" at bounding box center [362, 42] width 15 height 11
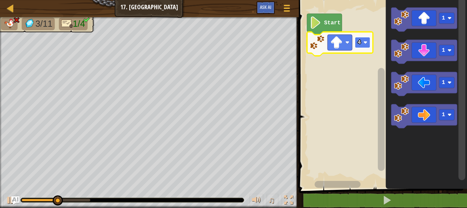
click at [360, 45] on text "4" at bounding box center [359, 42] width 3 height 6
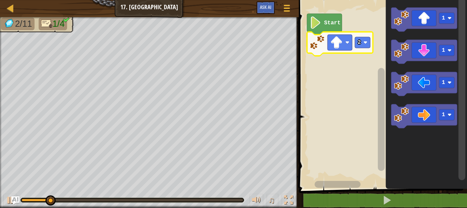
click at [362, 50] on icon "Blockly Workspace" at bounding box center [340, 44] width 66 height 24
click at [364, 45] on rect "Blockly Workspace" at bounding box center [362, 42] width 15 height 11
click at [363, 49] on icon "Blockly Workspace" at bounding box center [340, 44] width 66 height 24
click at [364, 45] on rect "Blockly Workspace" at bounding box center [362, 42] width 15 height 11
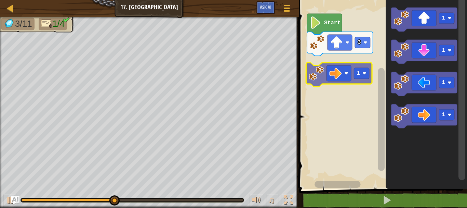
click at [346, 73] on div "Start 3 1 1 1 1 1" at bounding box center [382, 93] width 170 height 192
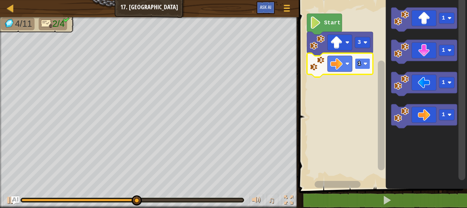
click at [359, 65] on text "1" at bounding box center [359, 64] width 3 height 6
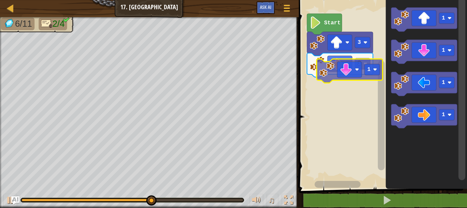
click at [332, 84] on div "Start 3 3 1 1 1 1 1" at bounding box center [382, 93] width 170 height 192
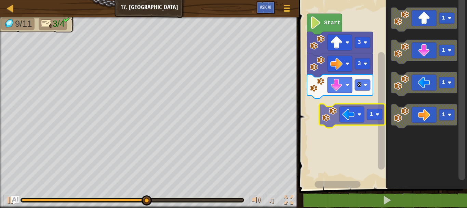
click at [356, 120] on div "Start 3 3 3 1 1 1 1 1" at bounding box center [382, 93] width 170 height 192
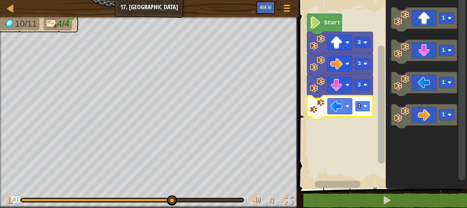
click at [363, 109] on rect "Blockly Workspace" at bounding box center [362, 106] width 15 height 11
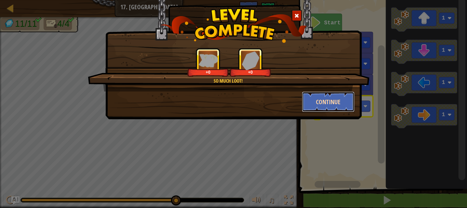
click at [314, 101] on button "Continue" at bounding box center [328, 101] width 53 height 21
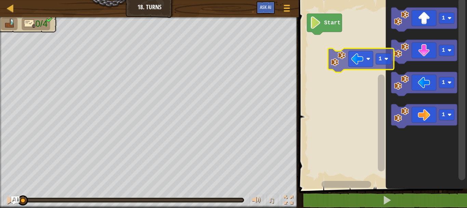
click at [342, 43] on div "Start 1 1 1 1 1" at bounding box center [382, 93] width 170 height 192
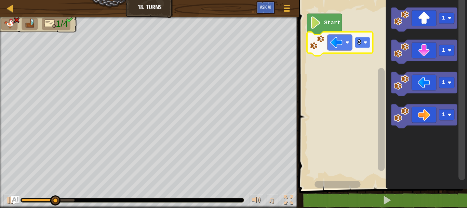
click at [364, 48] on rect "Blockly Workspace" at bounding box center [362, 42] width 15 height 11
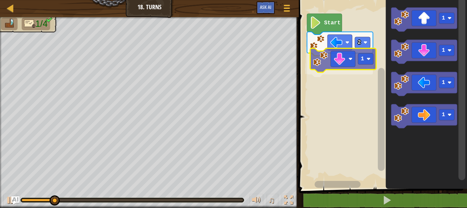
click at [352, 65] on div "Start 2 1 1 1 1 1 1" at bounding box center [382, 93] width 170 height 192
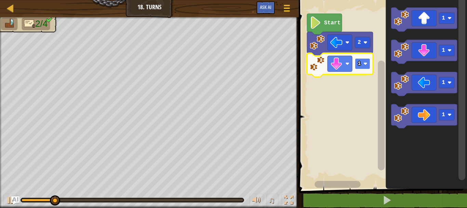
click at [362, 69] on rect "Blockly Workspace" at bounding box center [362, 63] width 15 height 11
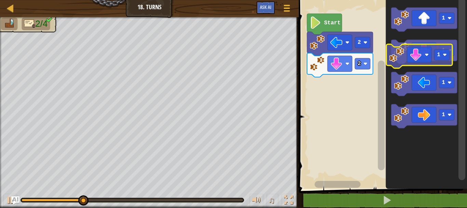
click at [417, 55] on icon "Blockly Workspace" at bounding box center [424, 52] width 66 height 24
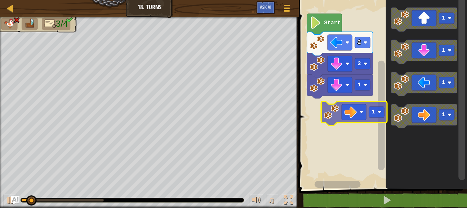
click at [359, 117] on div "Start 2 2 1 1 1 1 1 1" at bounding box center [382, 93] width 170 height 192
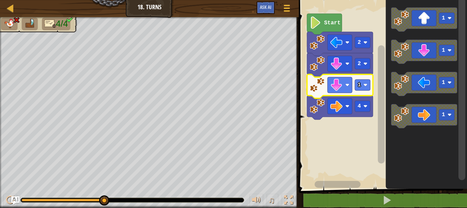
click at [365, 92] on icon "Blockly Workspace" at bounding box center [340, 86] width 66 height 24
click at [358, 84] on text "1" at bounding box center [359, 85] width 3 height 6
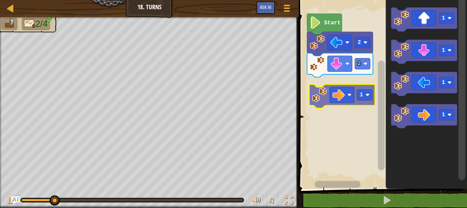
click at [349, 94] on div "Start 2 2 1 1 1 1 1" at bounding box center [382, 93] width 170 height 192
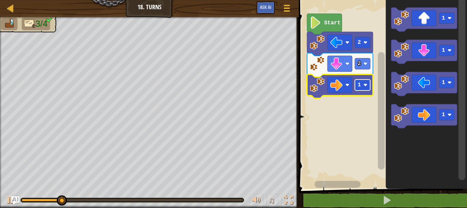
click at [365, 89] on rect "Blockly Workspace" at bounding box center [362, 84] width 15 height 11
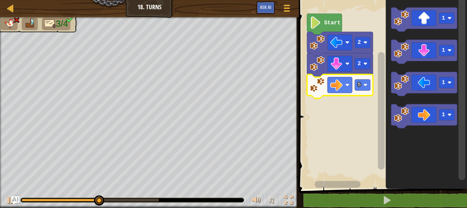
click at [358, 91] on icon "Blockly Workspace" at bounding box center [340, 86] width 66 height 24
click at [361, 77] on icon "Blockly Workspace" at bounding box center [340, 86] width 66 height 24
click at [370, 91] on icon "Blockly Workspace" at bounding box center [340, 86] width 66 height 24
click at [364, 89] on rect "Blockly Workspace" at bounding box center [362, 84] width 15 height 11
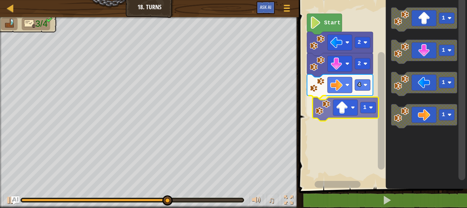
click at [348, 112] on div "Start 2 2 4 1 1 1 1 1 1" at bounding box center [382, 93] width 170 height 192
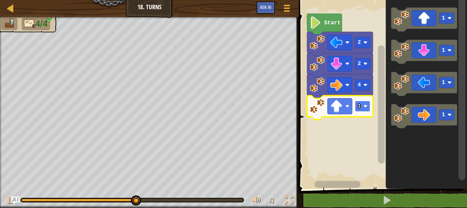
click at [366, 108] on image "Blockly Workspace" at bounding box center [366, 106] width 4 height 4
